Goal: Task Accomplishment & Management: Manage account settings

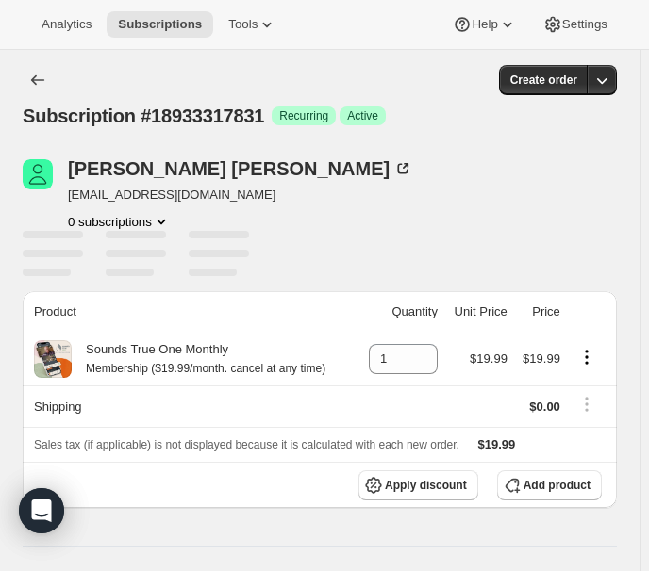
click at [154, 224] on icon "Product actions" at bounding box center [161, 221] width 19 height 19
click at [148, 231] on div at bounding box center [136, 235] width 60 height 8
click at [153, 223] on icon "Product actions" at bounding box center [161, 221] width 19 height 19
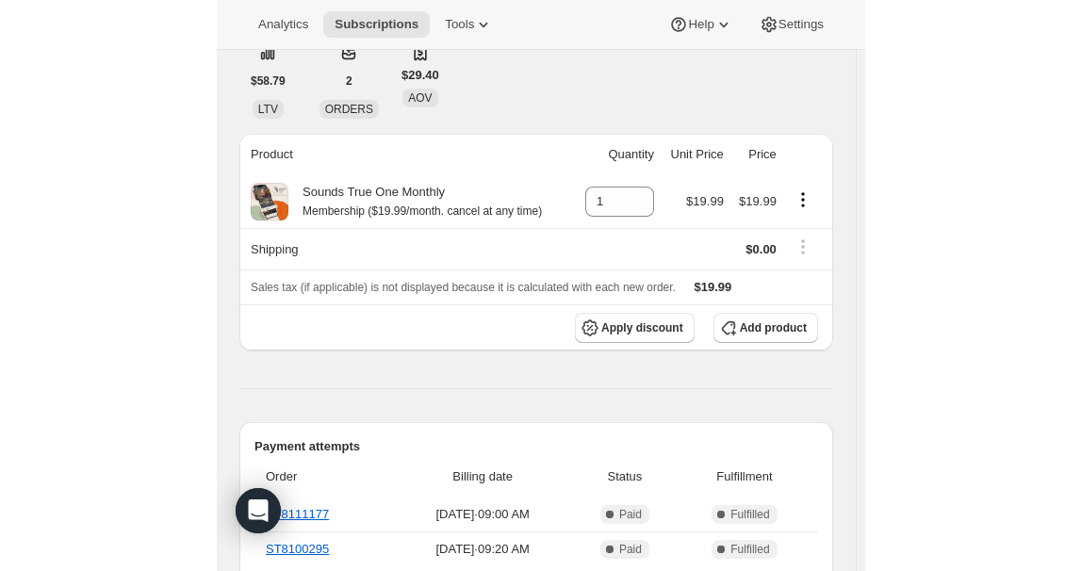
scroll to position [85, 0]
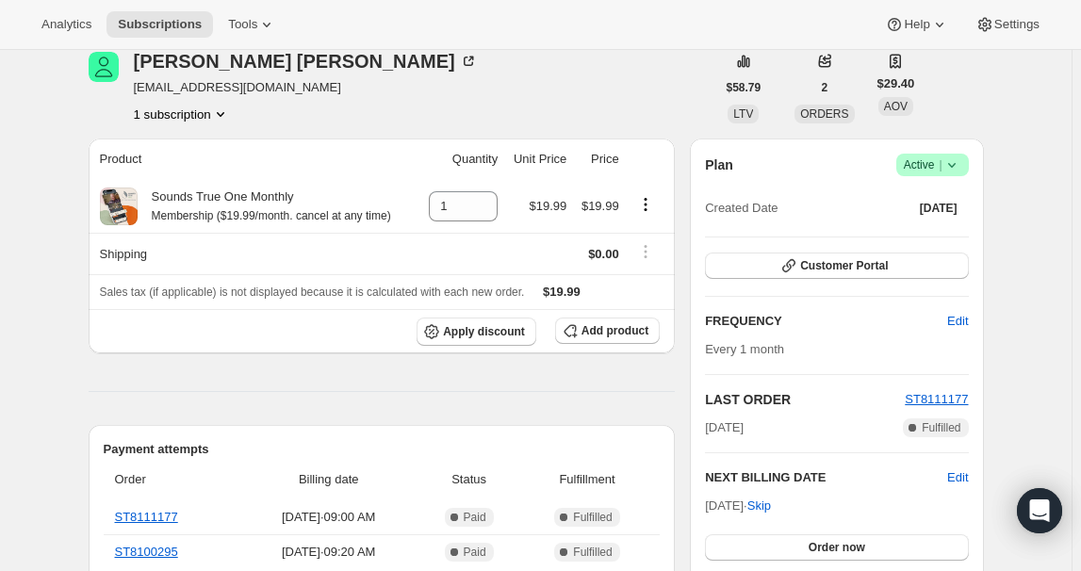
click at [656, 168] on icon at bounding box center [952, 165] width 19 height 19
click at [656, 235] on span "Cancel subscription" at bounding box center [937, 233] width 107 height 14
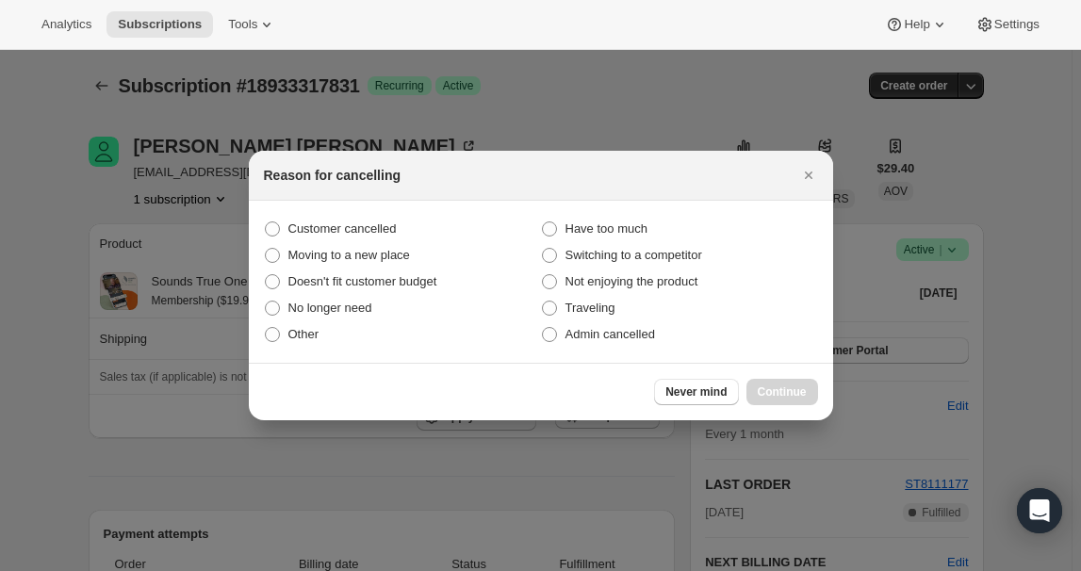
scroll to position [0, 0]
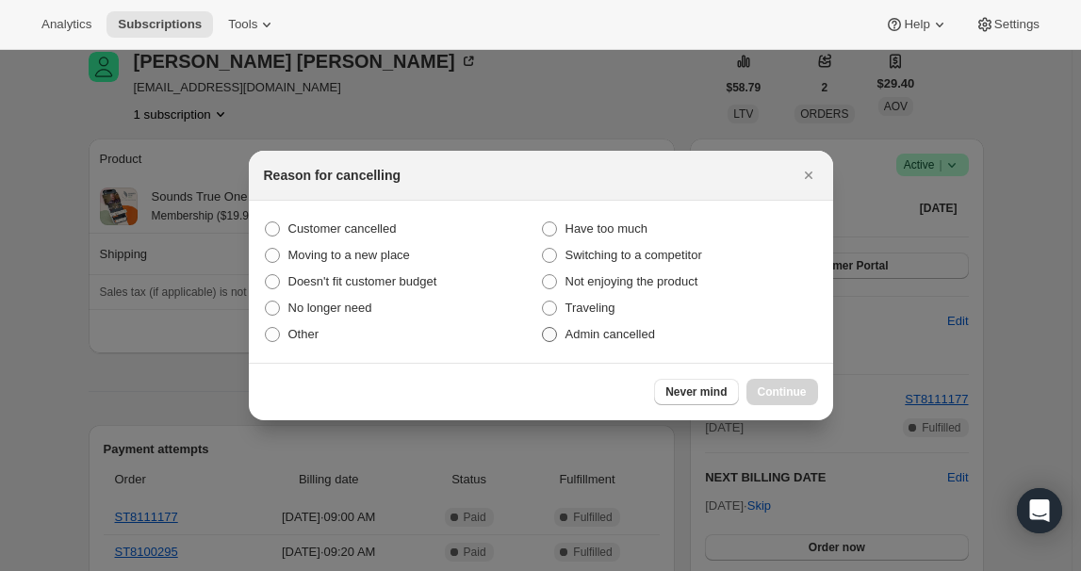
click at [641, 336] on span "Admin cancelled" at bounding box center [611, 334] width 90 height 14
click at [543, 328] on input "Admin cancelled" at bounding box center [542, 327] width 1 height 1
radio input "true"
click at [656, 387] on button "Continue" at bounding box center [783, 392] width 72 height 26
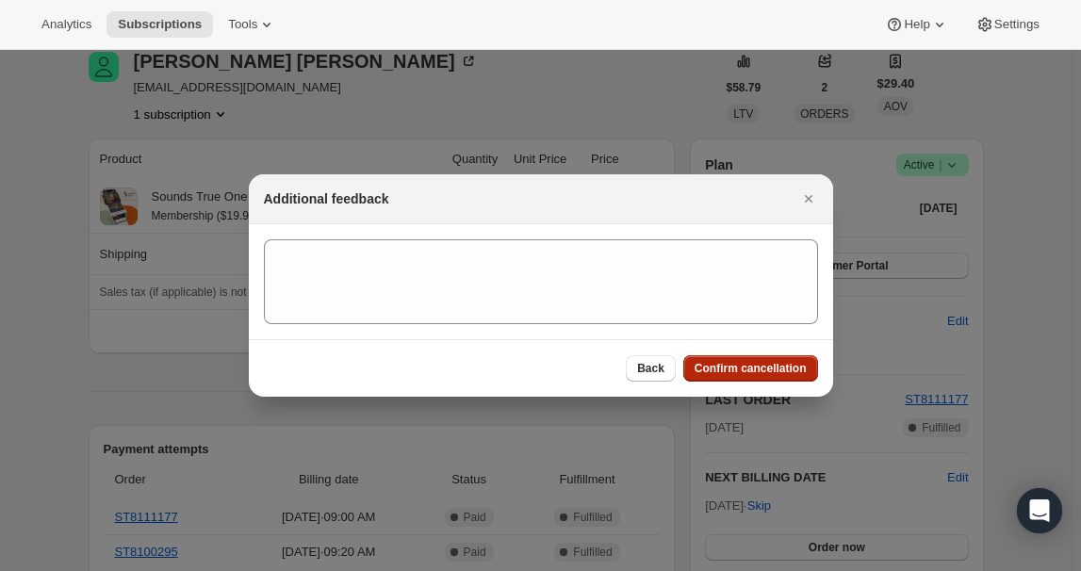
click at [656, 373] on span "Confirm cancellation" at bounding box center [751, 368] width 112 height 15
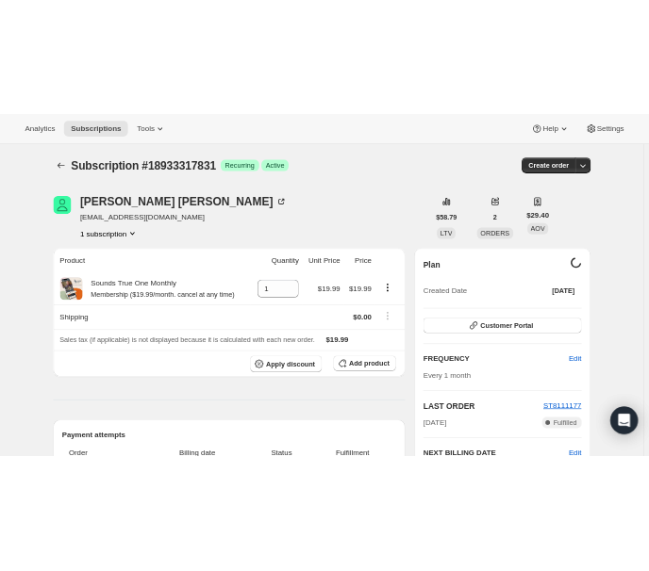
scroll to position [85, 0]
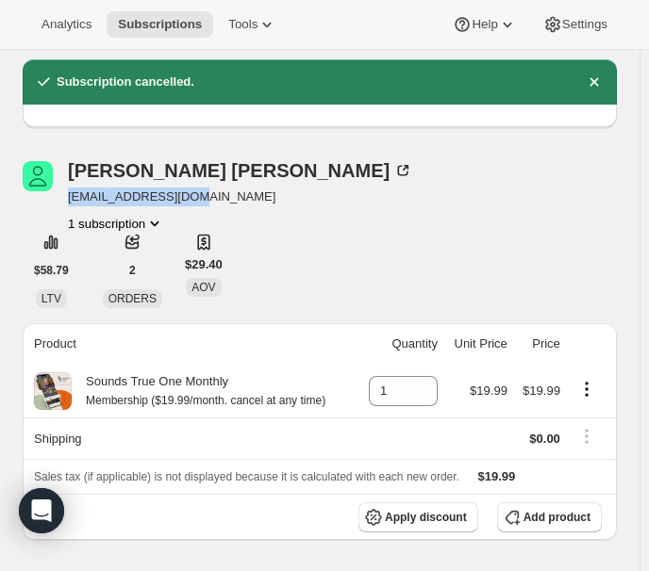
drag, startPoint x: 206, startPoint y: 203, endPoint x: 67, endPoint y: 198, distance: 138.7
click at [67, 198] on div "[PERSON_NAME] [EMAIL_ADDRESS][DOMAIN_NAME] 1 subscription" at bounding box center [231, 197] width 416 height 72
copy span "[EMAIL_ADDRESS][DOMAIN_NAME]"
click at [145, 19] on span "Subscriptions" at bounding box center [160, 24] width 84 height 15
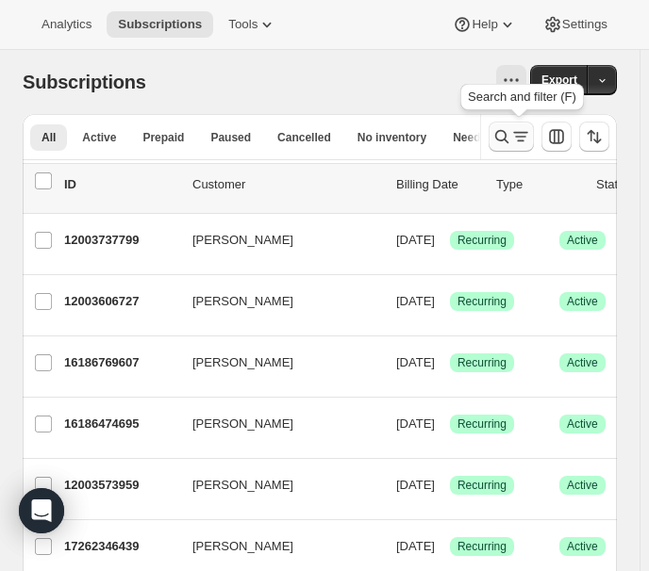
click at [513, 125] on button "Search and filter results" at bounding box center [510, 137] width 45 height 30
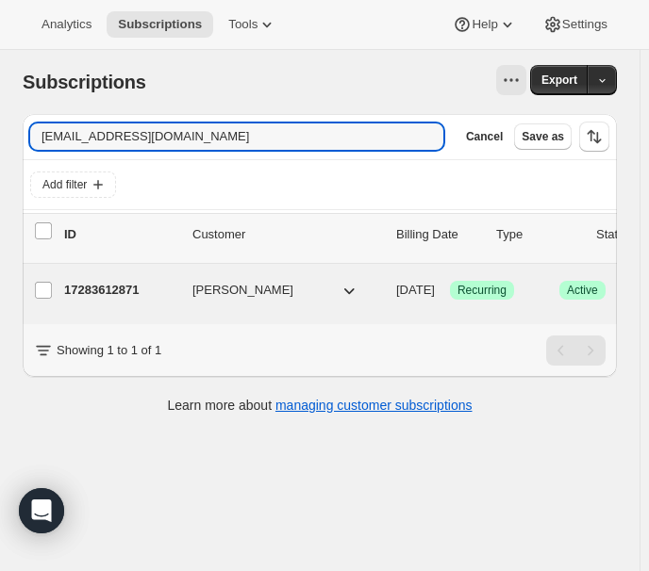
type input "[EMAIL_ADDRESS][DOMAIN_NAME]"
click at [317, 288] on button "[PERSON_NAME]" at bounding box center [275, 290] width 189 height 30
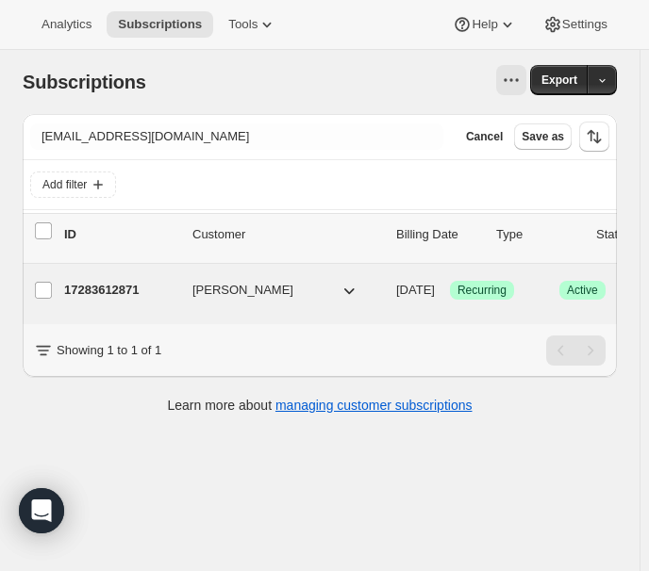
click at [234, 287] on span "[PERSON_NAME]" at bounding box center [242, 290] width 101 height 19
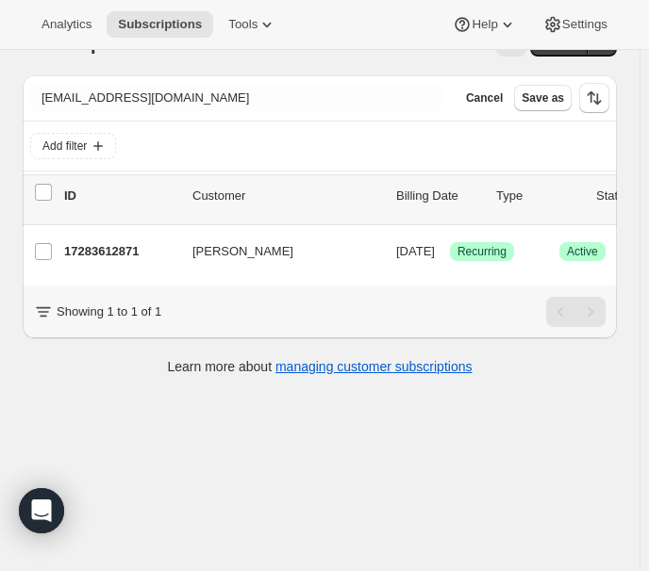
scroll to position [50, 0]
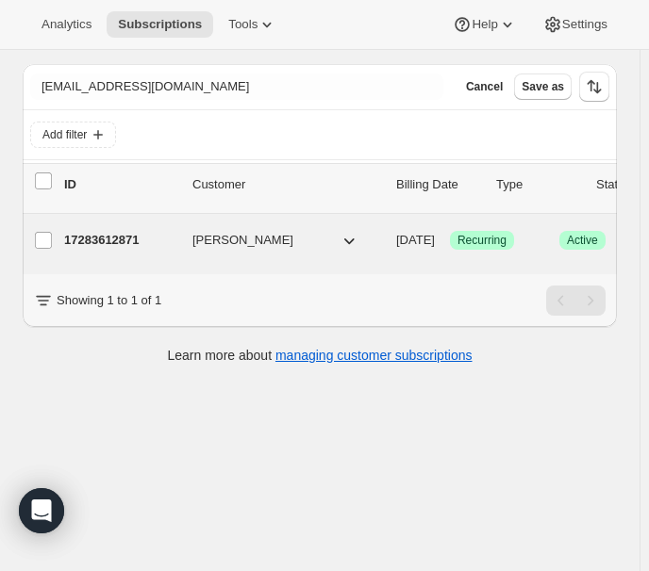
click at [326, 228] on div "17283612871 [PERSON_NAME] [DATE] Success Recurring Success Active 1 item $19.99" at bounding box center [468, 240] width 808 height 30
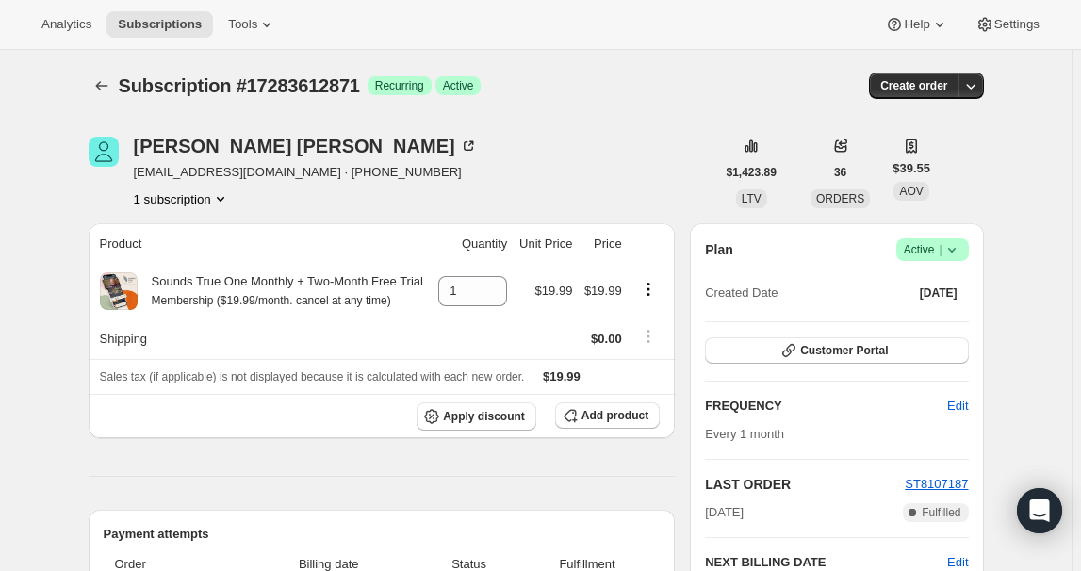
click at [656, 253] on icon at bounding box center [952, 249] width 19 height 19
click at [656, 325] on span "Cancel subscription" at bounding box center [937, 318] width 107 height 14
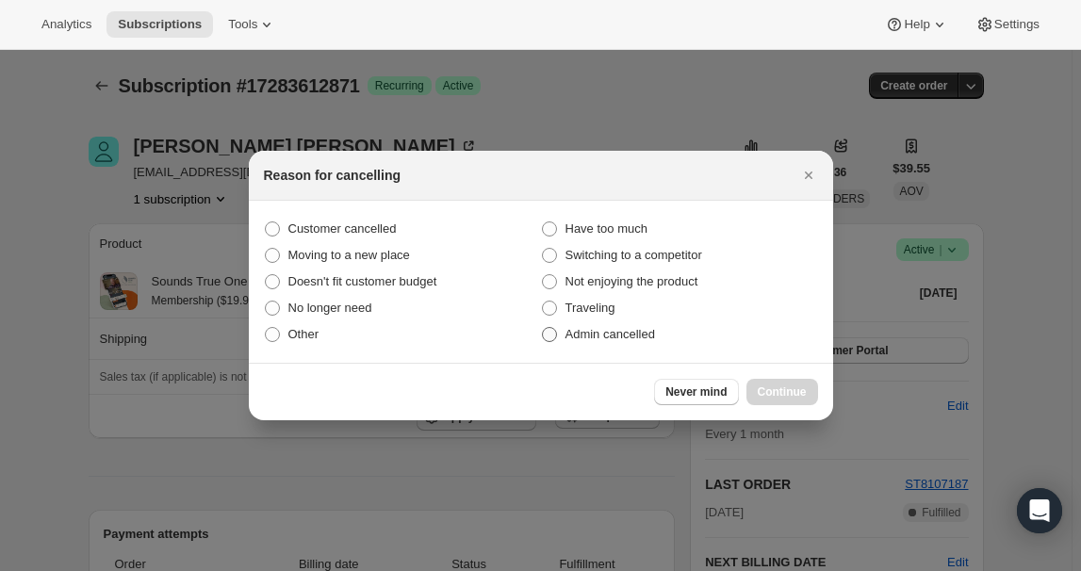
click at [622, 338] on span "Admin cancelled" at bounding box center [611, 334] width 90 height 14
click at [543, 328] on input "Admin cancelled" at bounding box center [542, 327] width 1 height 1
radio input "true"
click at [656, 387] on span "Continue" at bounding box center [782, 392] width 49 height 15
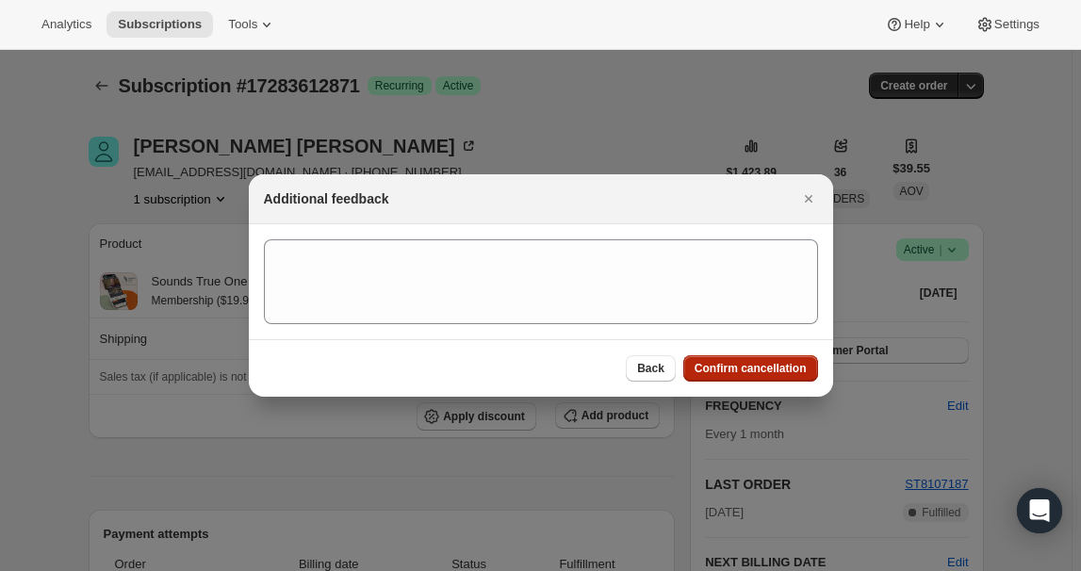
click at [656, 371] on span "Confirm cancellation" at bounding box center [751, 368] width 112 height 15
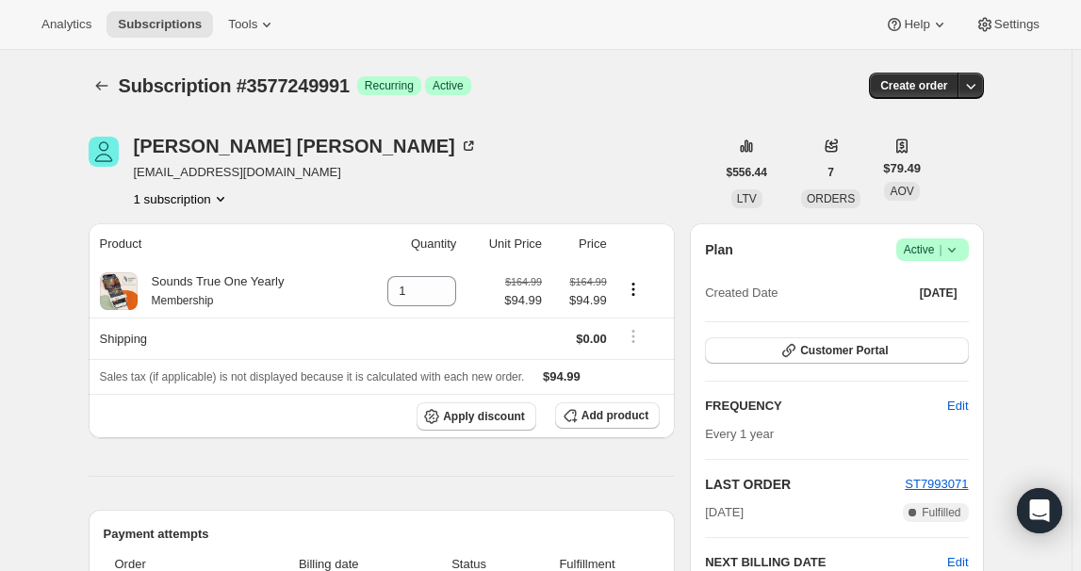
click at [656, 253] on icon at bounding box center [952, 249] width 19 height 19
drag, startPoint x: 956, startPoint y: 319, endPoint x: 1071, endPoint y: 370, distance: 125.8
click at [656, 255] on icon at bounding box center [952, 249] width 19 height 19
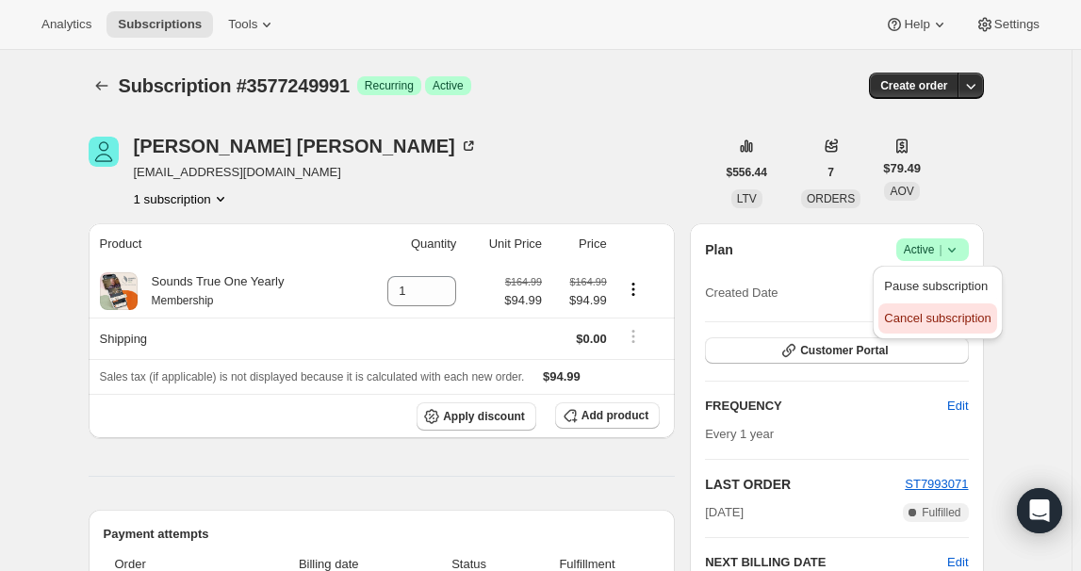
click at [656, 316] on span "Cancel subscription" at bounding box center [937, 318] width 107 height 14
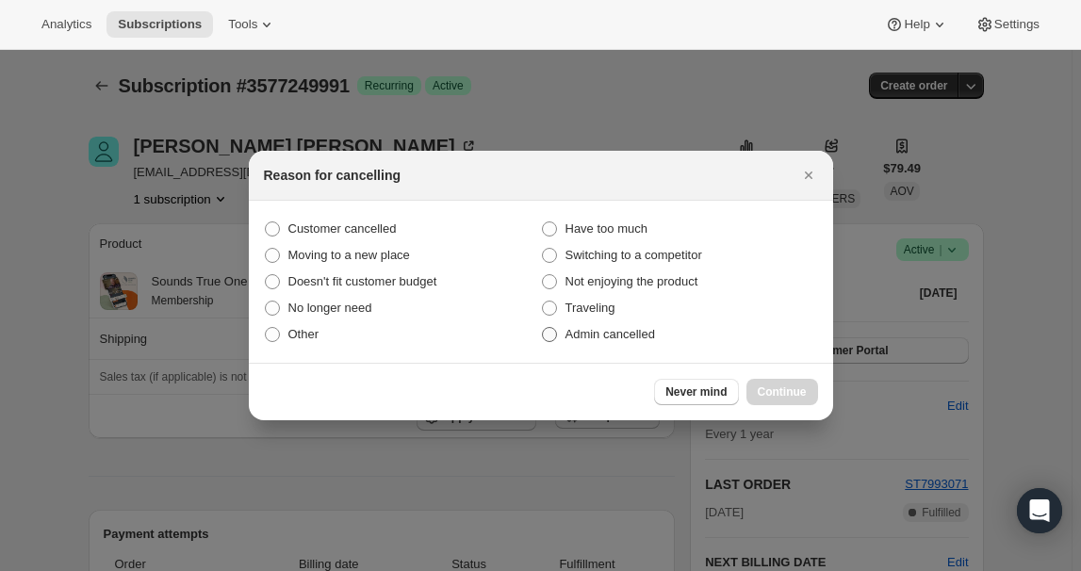
click at [646, 343] on span "Admin cancelled" at bounding box center [611, 334] width 90 height 19
click at [543, 328] on input "Admin cancelled" at bounding box center [542, 327] width 1 height 1
radio input "true"
click at [656, 392] on span "Continue" at bounding box center [782, 392] width 49 height 15
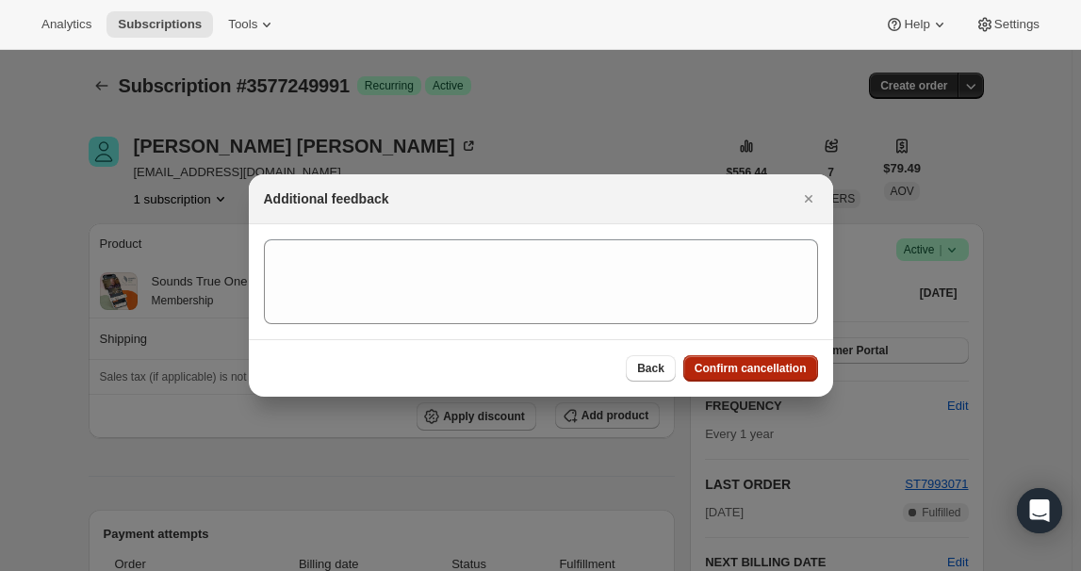
click at [656, 373] on span "Confirm cancellation" at bounding box center [751, 368] width 112 height 15
